Goal: Task Accomplishment & Management: Manage account settings

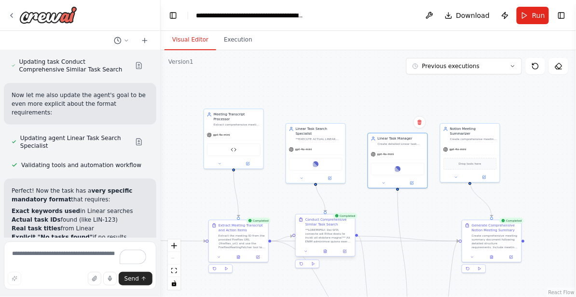
click at [330, 239] on div at bounding box center [328, 235] width 47 height 15
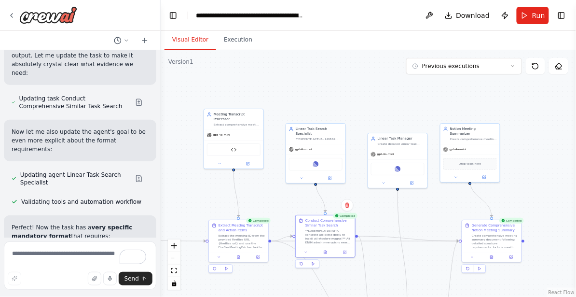
scroll to position [26132, 0]
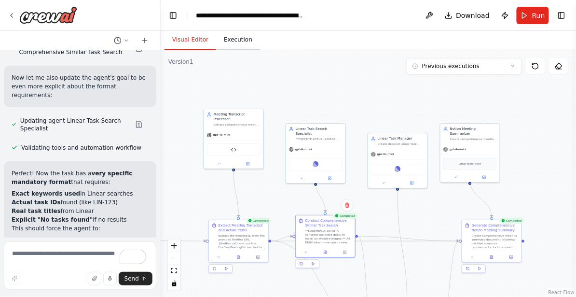
click at [237, 41] on button "Execution" at bounding box center [238, 40] width 44 height 20
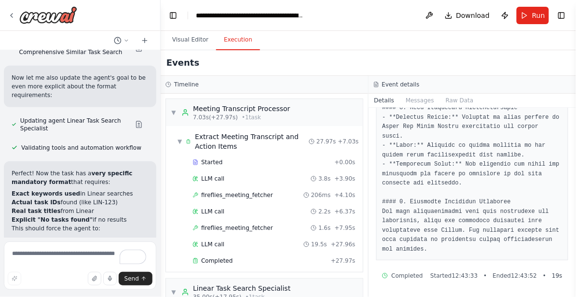
scroll to position [278, 0]
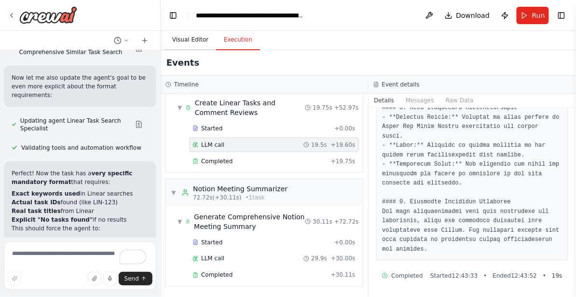
click at [189, 37] on button "Visual Editor" at bounding box center [191, 40] width 52 height 20
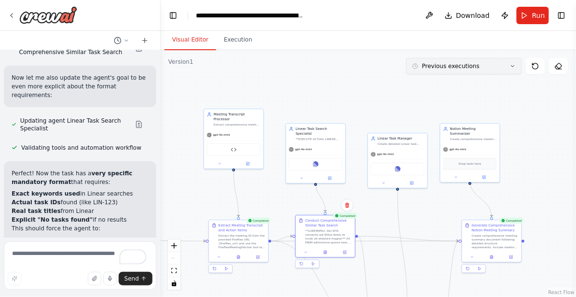
click at [499, 71] on button "Previous executions" at bounding box center [464, 66] width 116 height 16
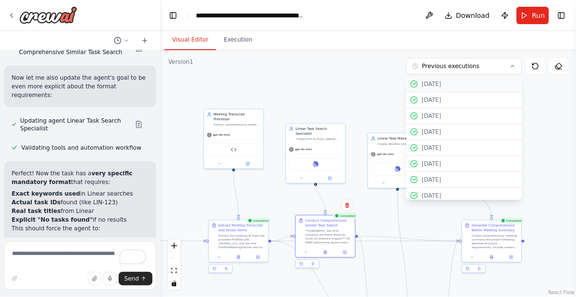
click at [481, 82] on div "03/10/2025" at bounding box center [470, 84] width 96 height 8
click at [229, 39] on button "Execution" at bounding box center [238, 40] width 44 height 20
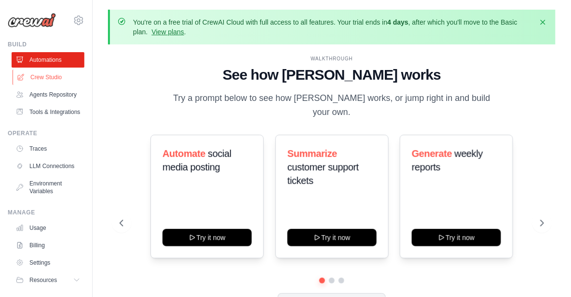
click at [56, 77] on link "Crew Studio" at bounding box center [49, 76] width 73 height 15
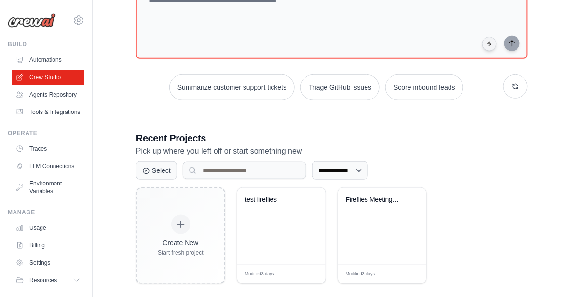
scroll to position [134, 0]
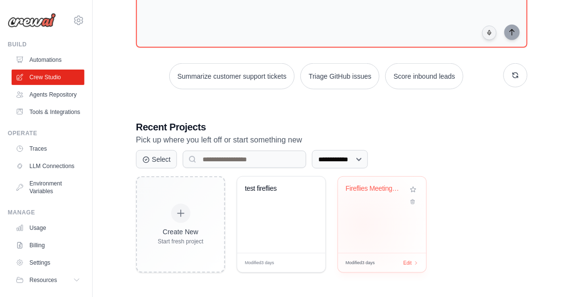
click at [364, 224] on div "Fireflies Meeting Processor & Actio..." at bounding box center [382, 215] width 88 height 76
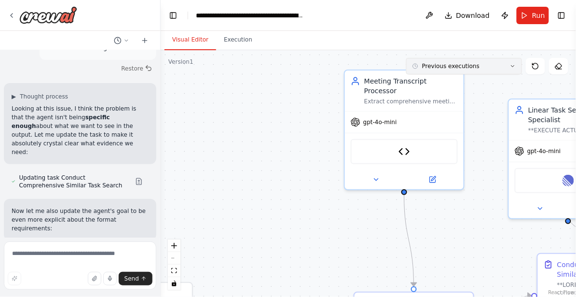
click at [471, 69] on button "Previous executions" at bounding box center [464, 66] width 116 height 16
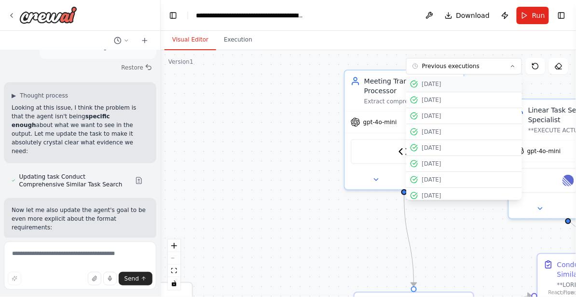
click at [469, 79] on button "03/10/2025" at bounding box center [464, 84] width 116 height 16
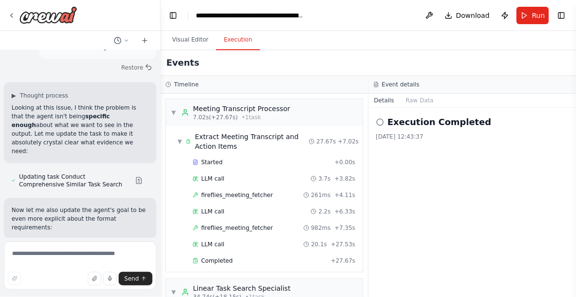
click at [238, 39] on button "Execution" at bounding box center [238, 40] width 44 height 20
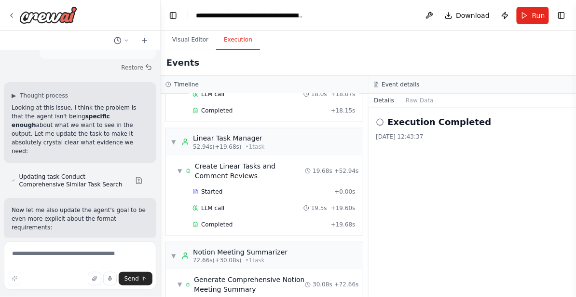
scroll to position [264, 0]
click at [200, 40] on button "Visual Editor" at bounding box center [191, 40] width 52 height 20
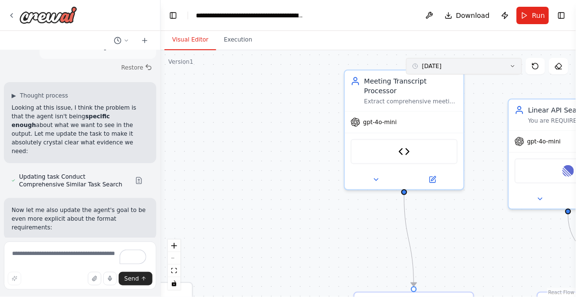
click at [471, 67] on button "03/10/2025" at bounding box center [464, 66] width 116 height 16
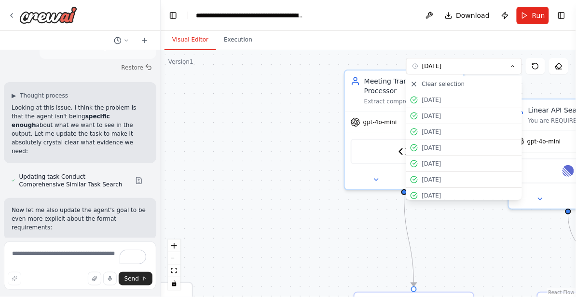
click at [263, 151] on div ".deletable-edge-delete-btn { width: 20px; height: 20px; border: 0px solid #ffff…" at bounding box center [368, 173] width 415 height 247
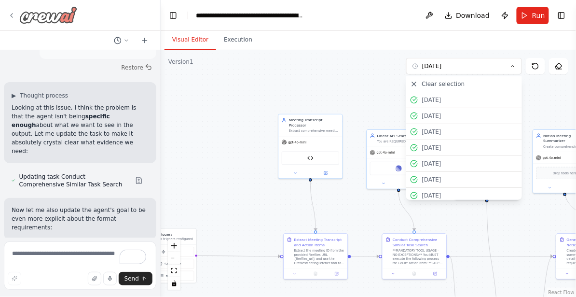
click at [12, 14] on icon at bounding box center [12, 16] width 2 height 4
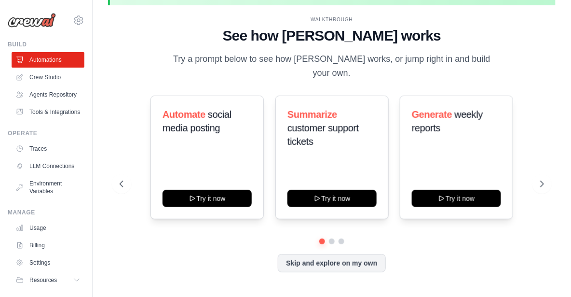
scroll to position [42, 0]
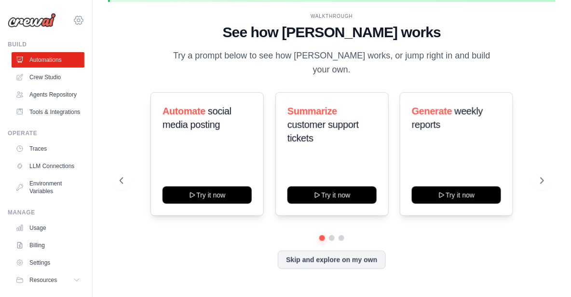
click at [76, 24] on icon at bounding box center [78, 20] width 9 height 8
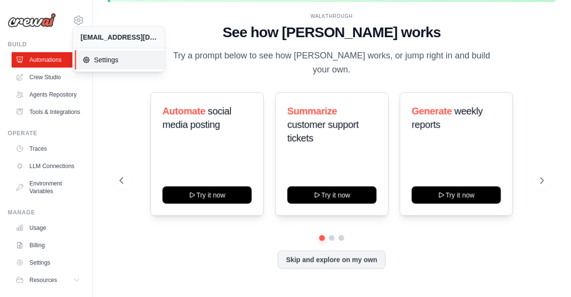
click at [107, 58] on span "Settings" at bounding box center [121, 60] width 76 height 10
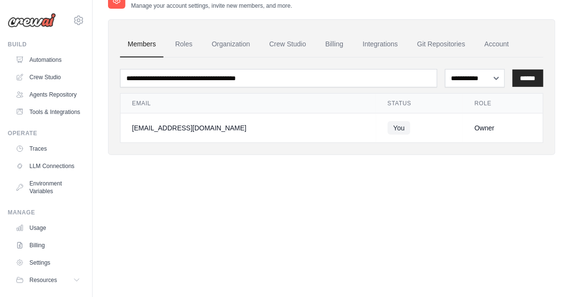
scroll to position [47, 0]
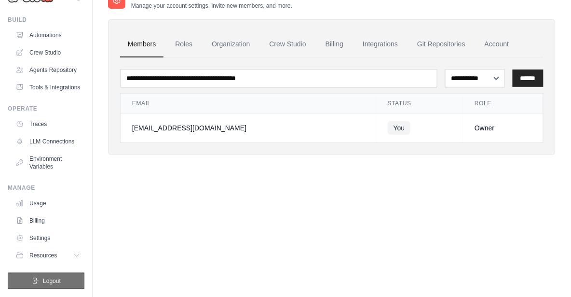
click at [47, 276] on button "Logout" at bounding box center [46, 281] width 77 height 16
